Goal: Transaction & Acquisition: Purchase product/service

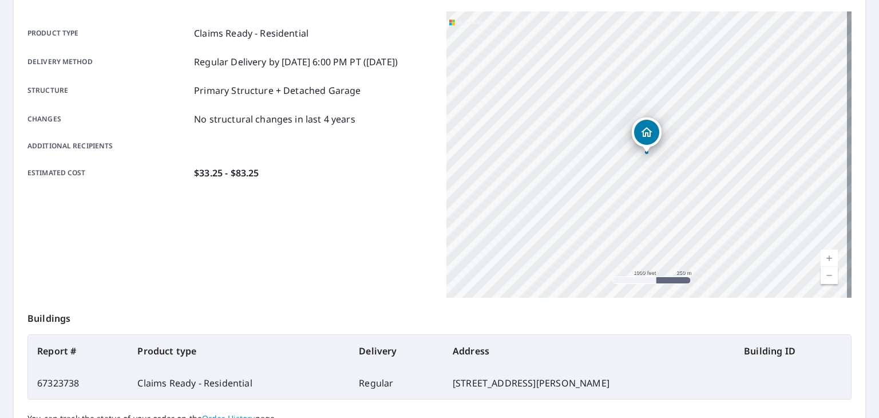
scroll to position [255, 0]
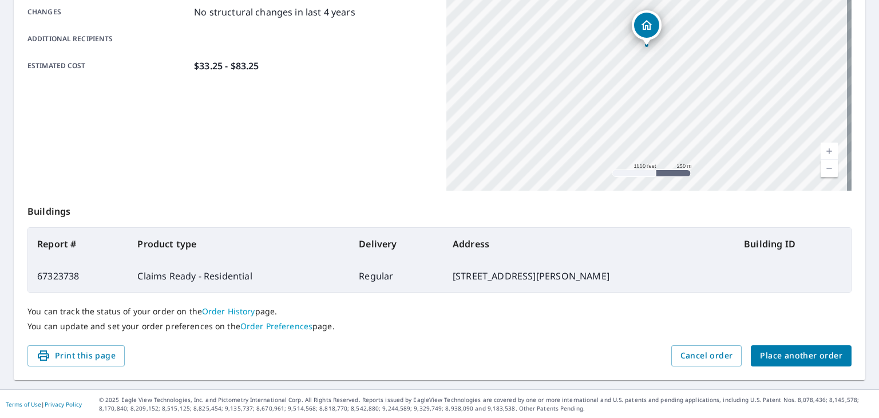
click at [721, 354] on span "Cancel order" at bounding box center [706, 355] width 53 height 14
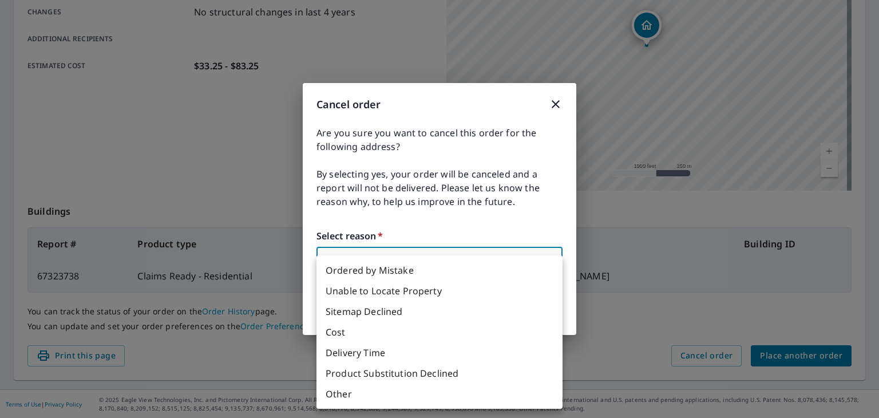
click at [467, 268] on body "JW JW Dashboard Order History Order JW Order Submitted Order details Product ty…" at bounding box center [439, 209] width 879 height 418
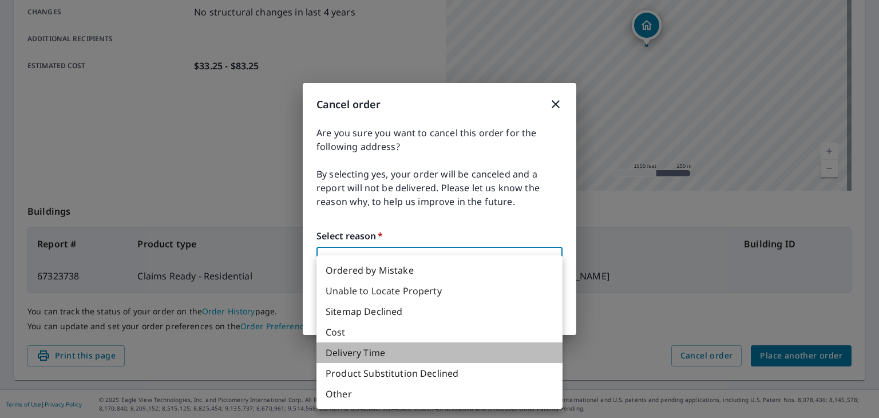
click at [360, 350] on li "Delivery Time" at bounding box center [439, 352] width 246 height 21
type input "34"
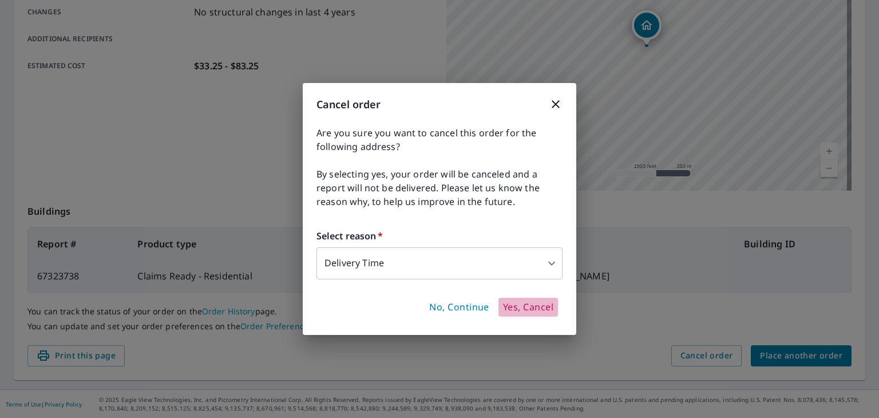
click at [526, 307] on span "Yes, Cancel" at bounding box center [528, 307] width 50 height 13
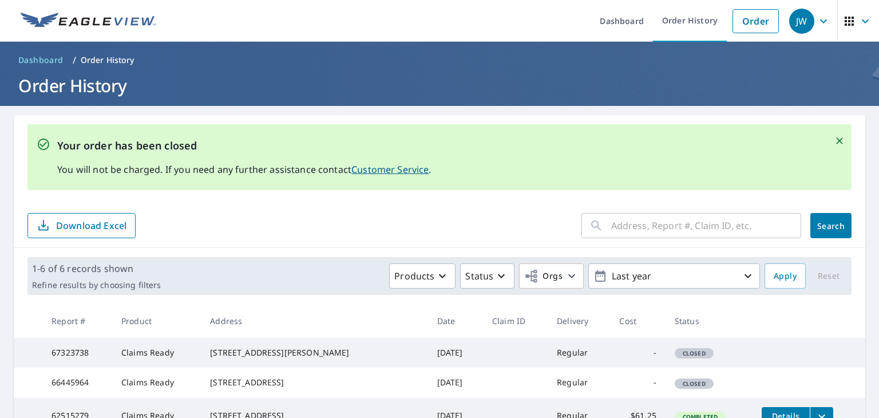
click at [737, 17] on link "Order" at bounding box center [755, 21] width 46 height 24
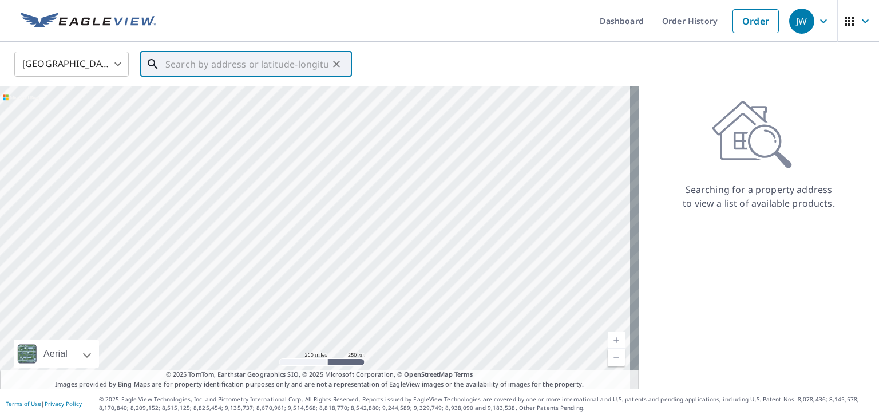
click at [257, 65] on input "text" at bounding box center [246, 64] width 163 height 32
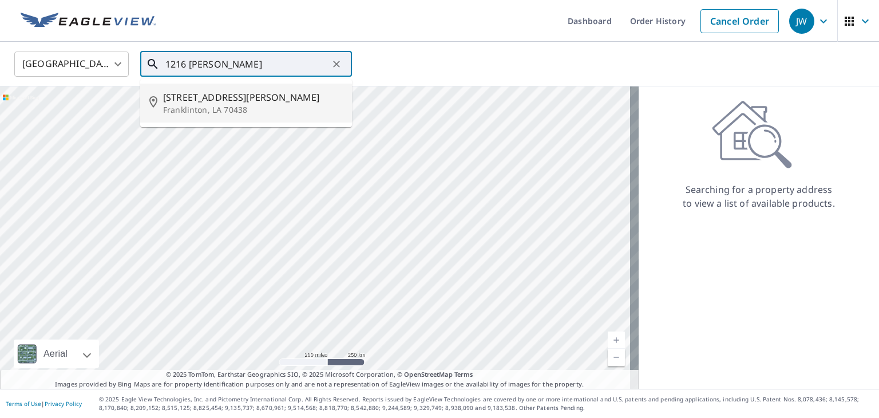
click at [236, 110] on p "Franklinton, LA 70438" at bounding box center [253, 109] width 180 height 11
type input "[STREET_ADDRESS][PERSON_NAME]"
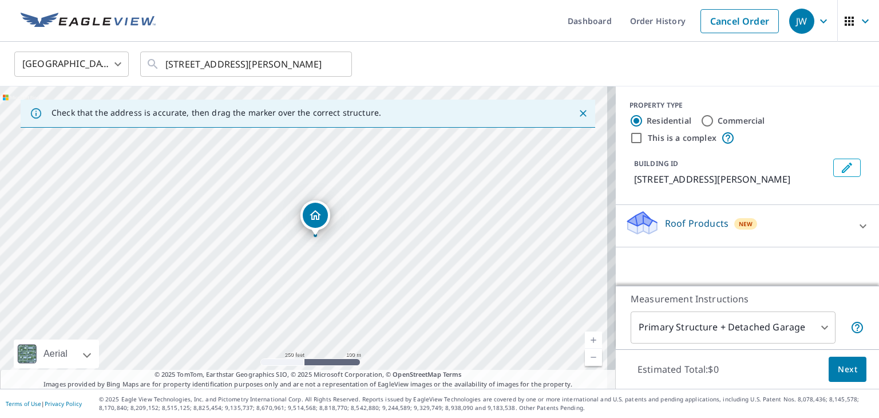
click at [769, 224] on div "Roof Products New" at bounding box center [737, 225] width 224 height 33
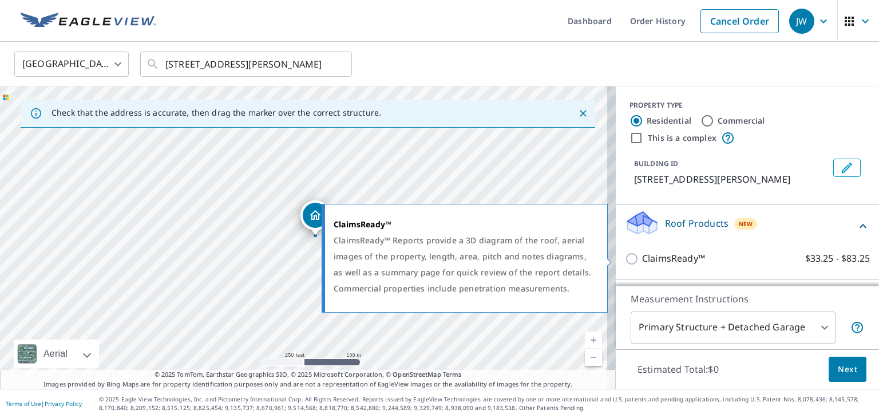
click at [642, 253] on p "ClaimsReady™" at bounding box center [673, 258] width 63 height 14
click at [633, 253] on input "ClaimsReady™ $33.25 - $83.25" at bounding box center [633, 259] width 17 height 14
checkbox input "true"
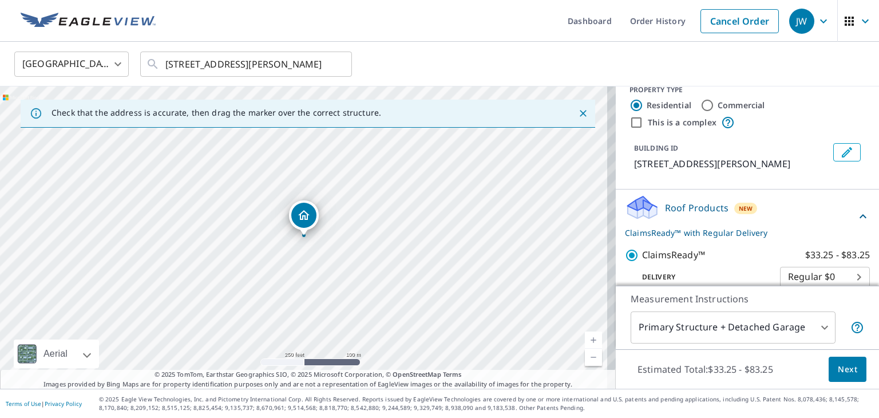
scroll to position [31, 0]
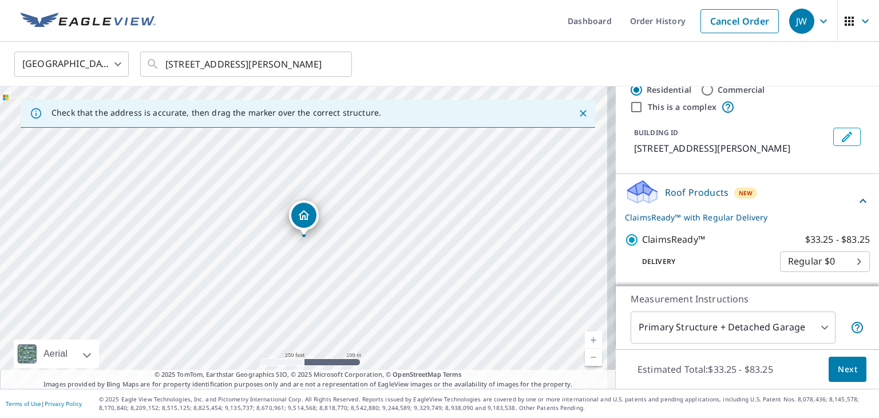
click at [816, 265] on body "JW JW Dashboard Order History Cancel Order JW United States [GEOGRAPHIC_DATA] ​…" at bounding box center [439, 209] width 879 height 418
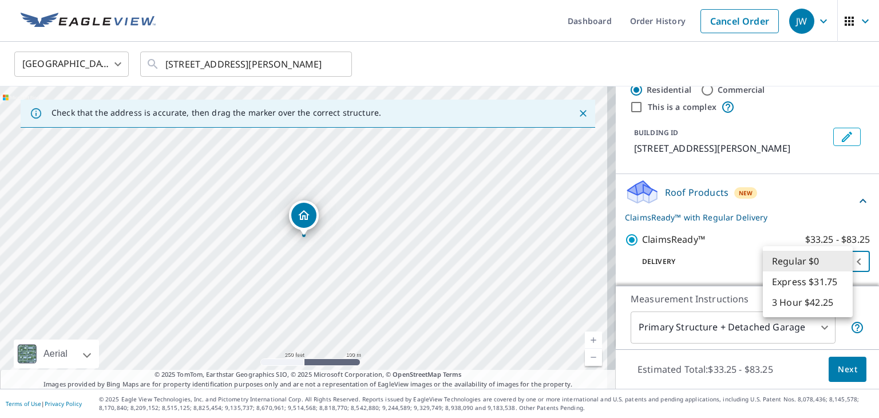
click at [829, 301] on li "3 Hour $42.25" at bounding box center [808, 302] width 90 height 21
type input "7"
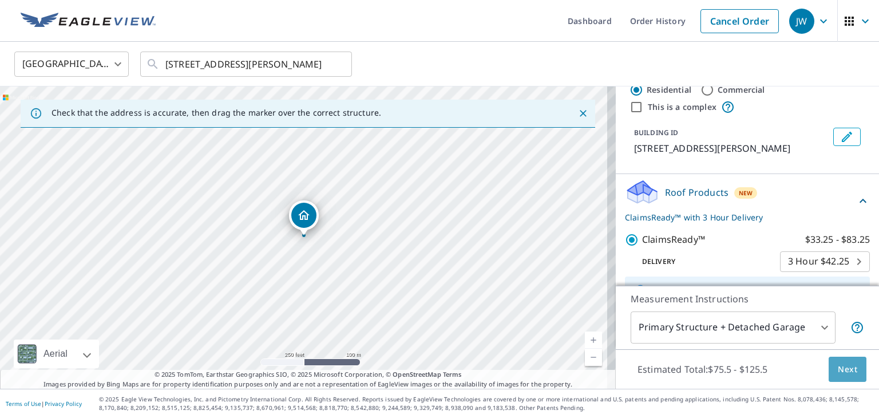
click at [837, 369] on span "Next" at bounding box center [846, 369] width 19 height 14
